Goal: Find specific page/section: Find specific page/section

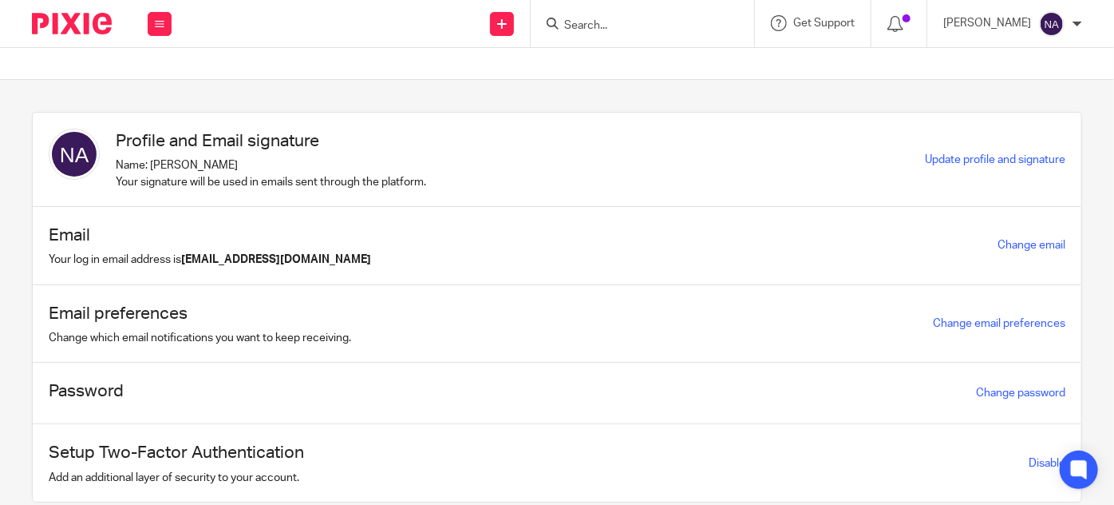
click at [623, 25] on input "Search" at bounding box center [635, 26] width 144 height 14
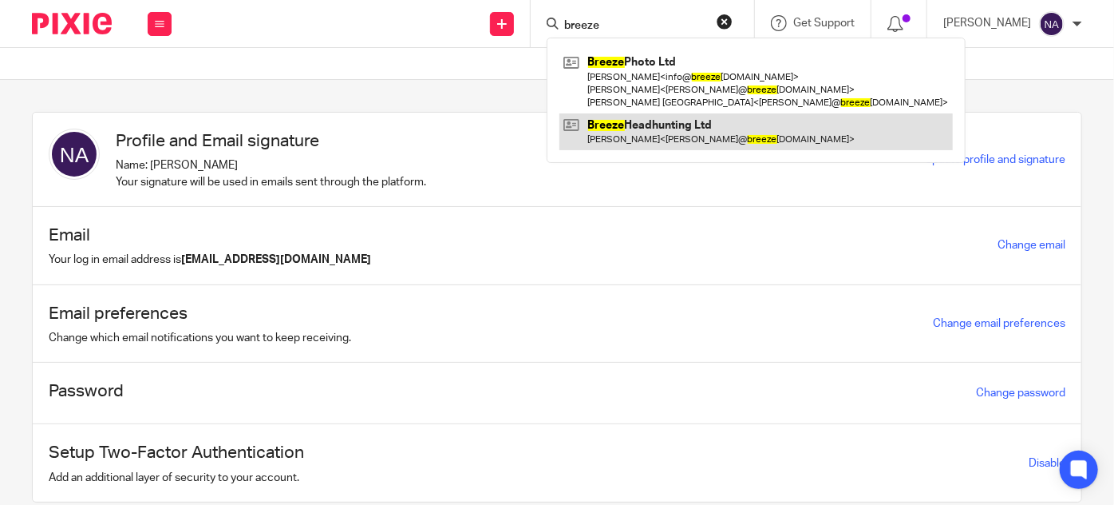
type input "breeze"
click at [684, 144] on link at bounding box center [757, 131] width 394 height 37
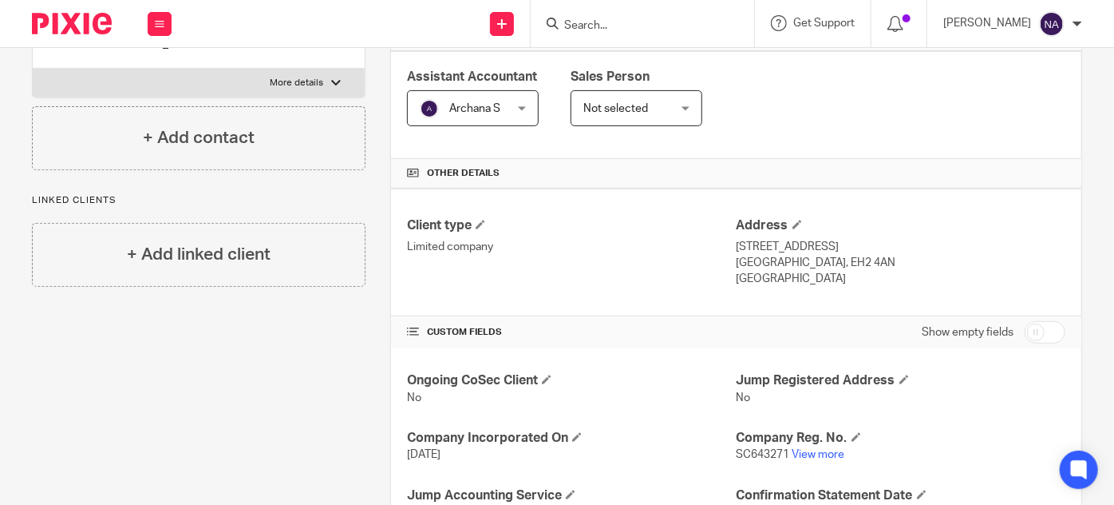
scroll to position [290, 0]
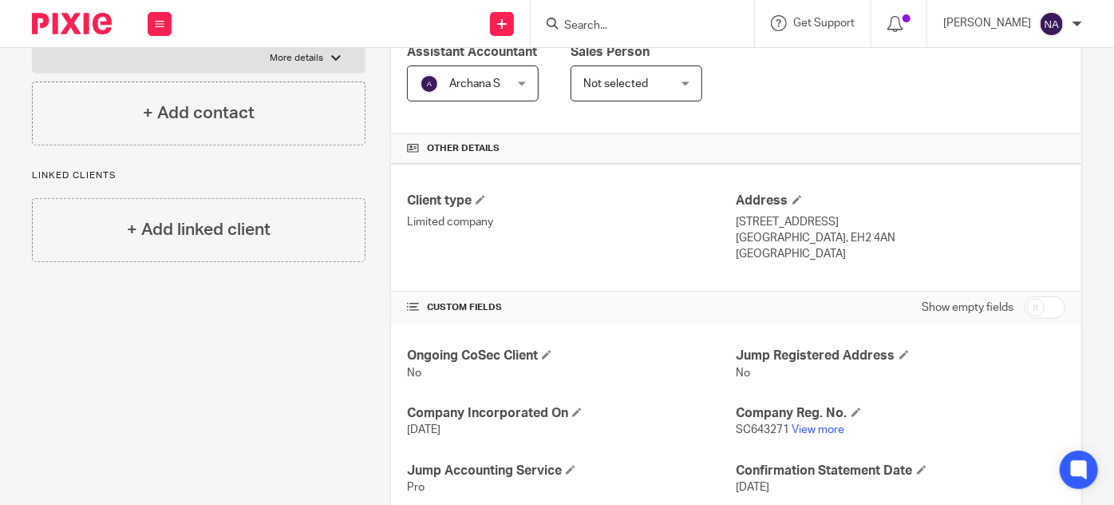
click at [824, 422] on p "SC643271 View more" at bounding box center [901, 430] width 329 height 16
click at [824, 424] on link "View more" at bounding box center [819, 429] width 53 height 11
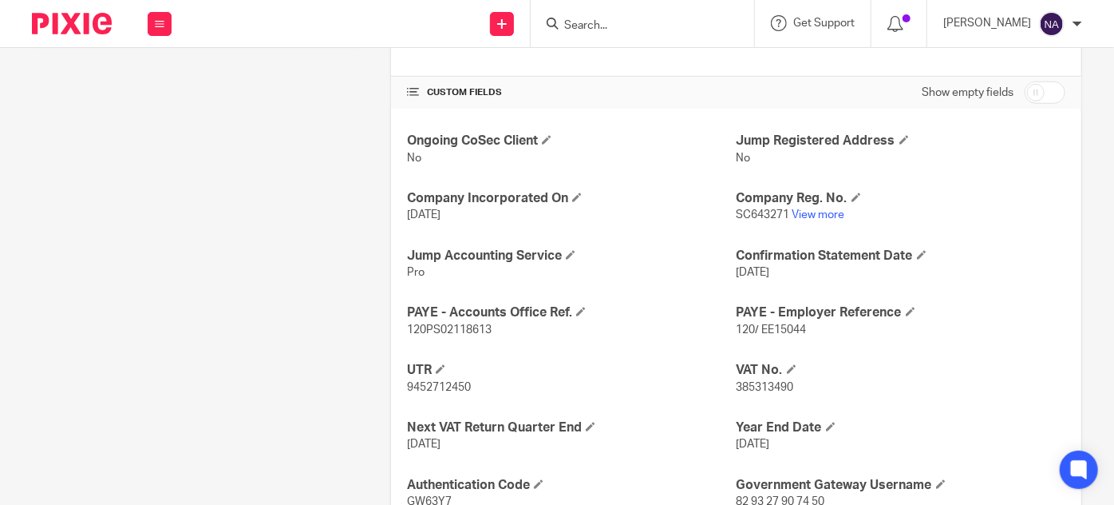
scroll to position [508, 0]
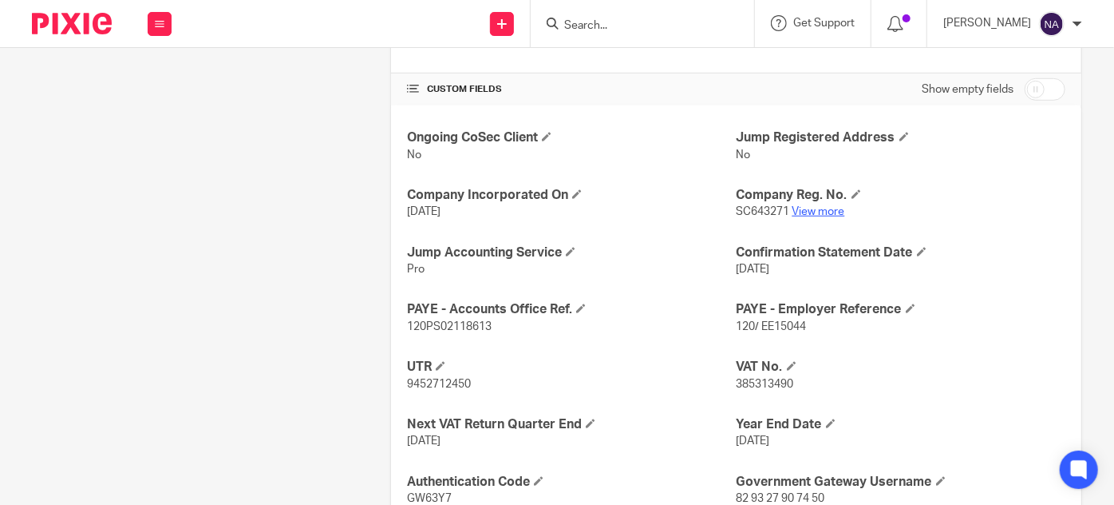
click at [806, 212] on link "View more" at bounding box center [819, 211] width 53 height 11
